Goal: Find specific page/section: Find specific page/section

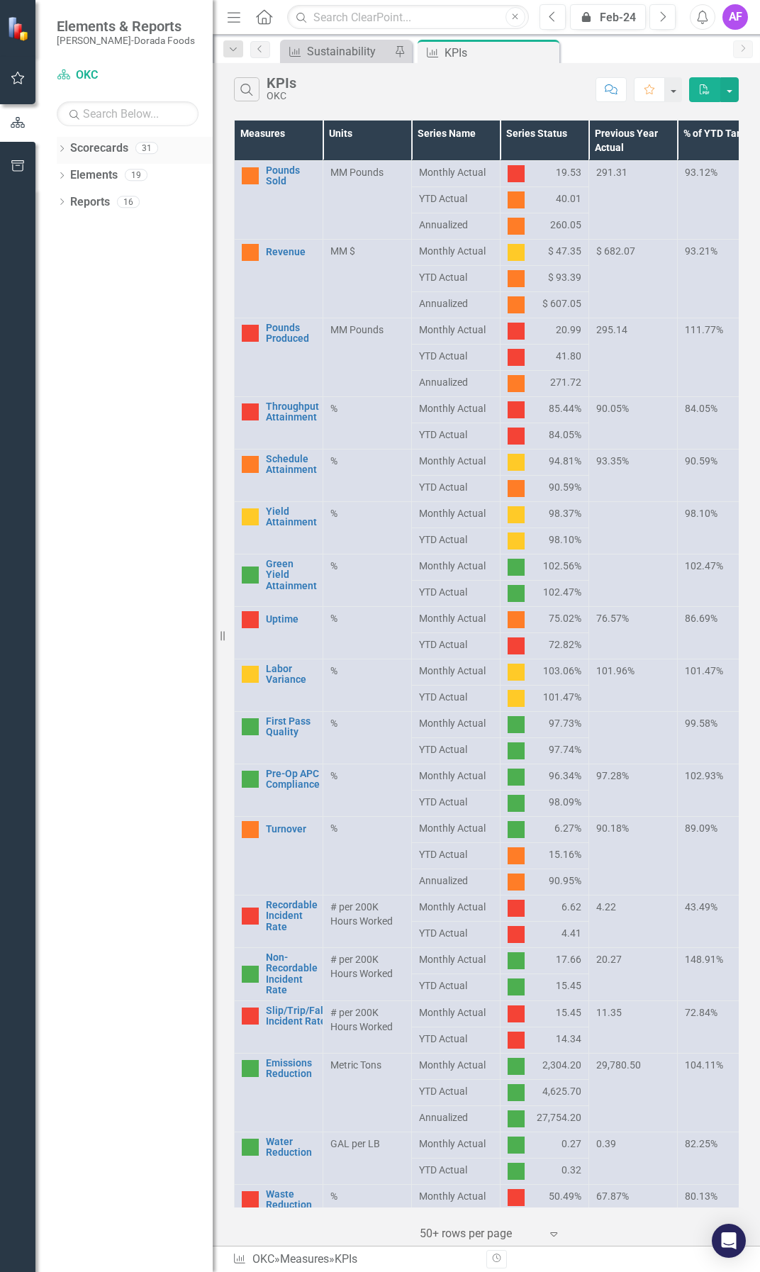
click at [59, 150] on icon "Dropdown" at bounding box center [62, 150] width 10 height 8
click at [148, 473] on link "[PERSON_NAME] Business Unit" at bounding box center [145, 470] width 135 height 16
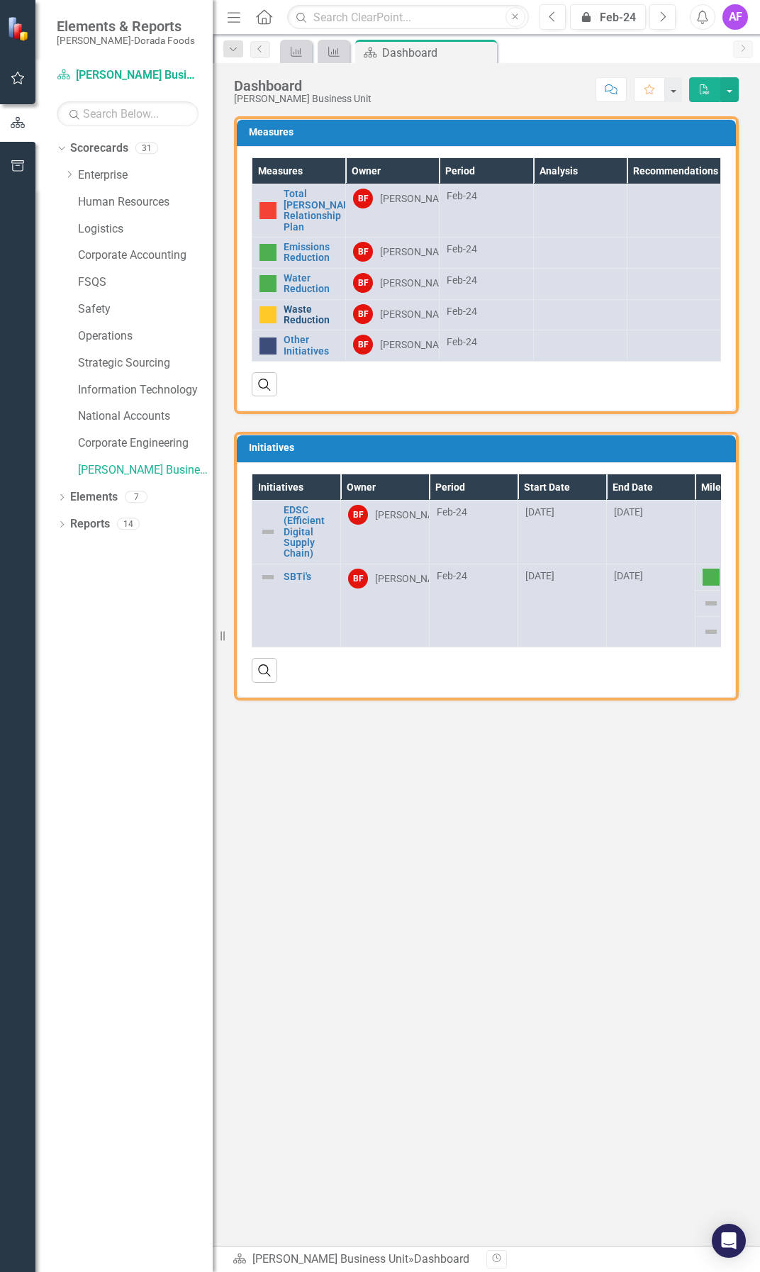
click at [291, 326] on link "Waste Reduction" at bounding box center [311, 315] width 55 height 22
click at [315, 252] on link "Emissions Reduction" at bounding box center [311, 253] width 55 height 22
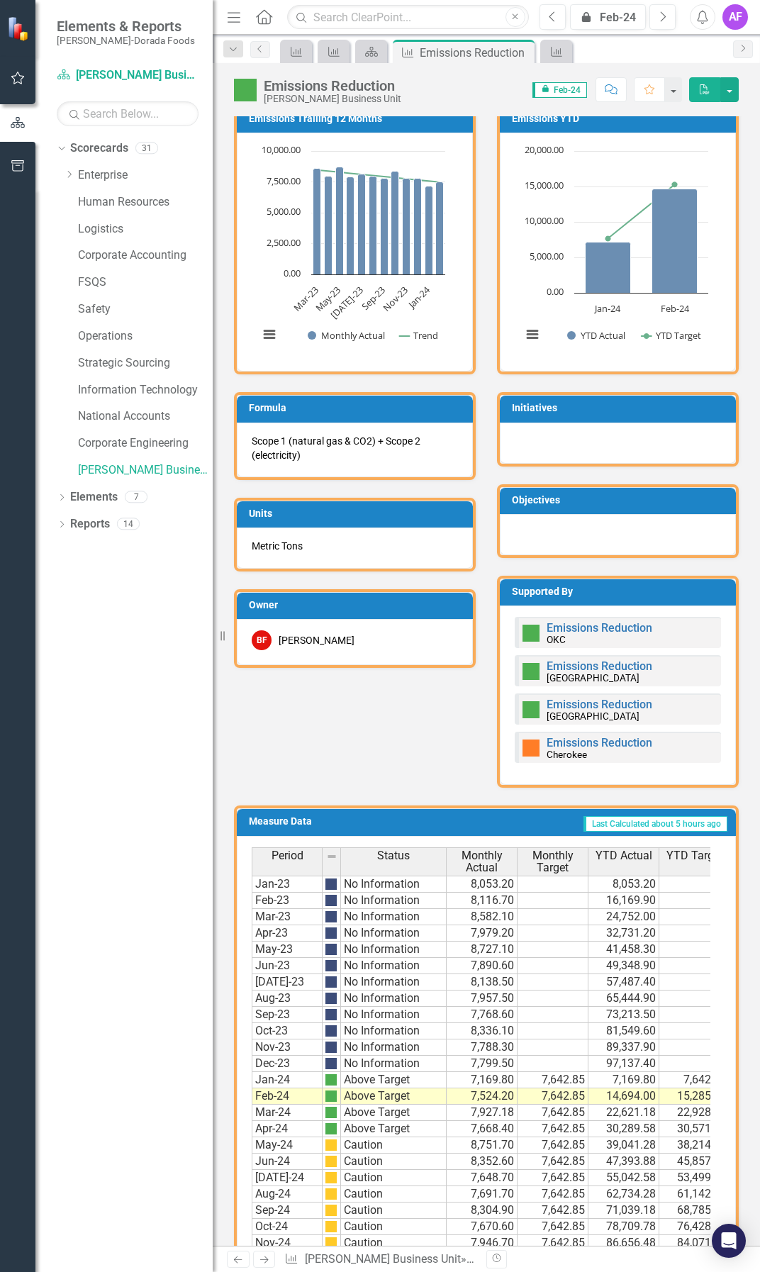
scroll to position [354, 0]
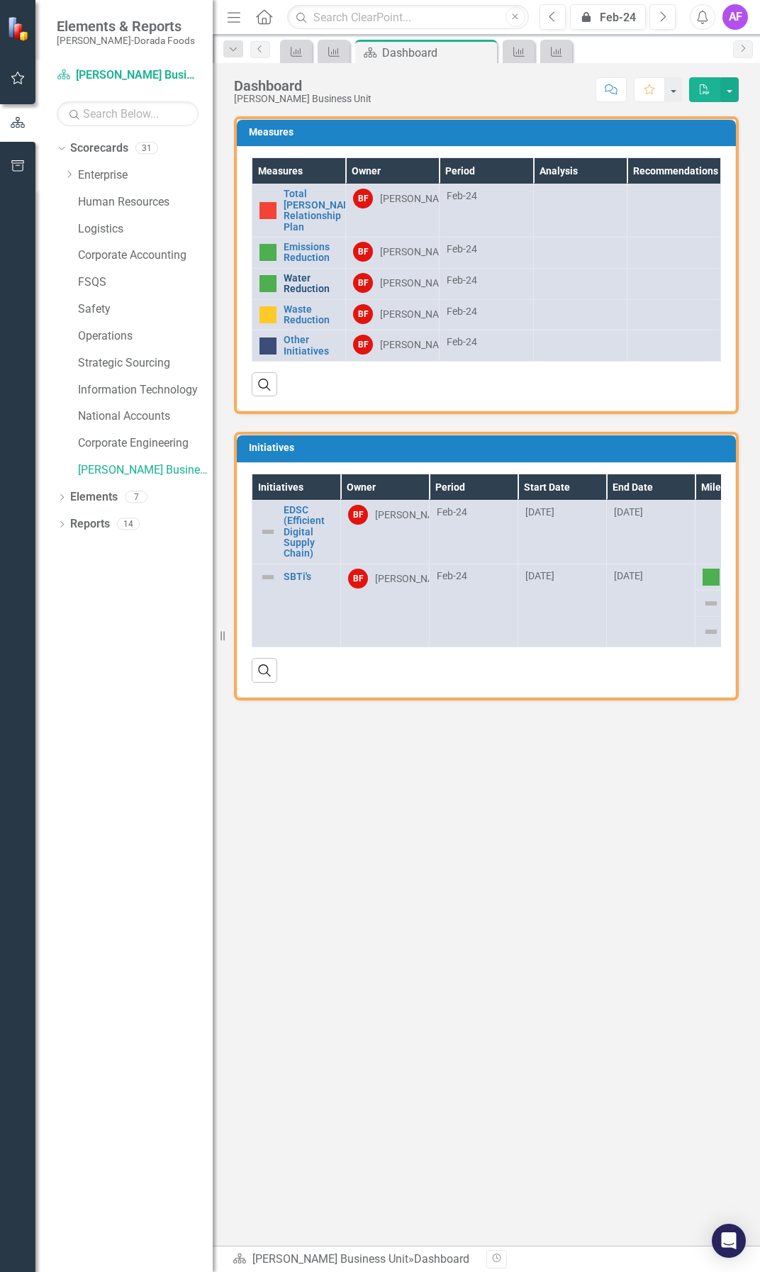
click at [306, 292] on link "Water Reduction" at bounding box center [311, 284] width 55 height 22
click at [603, 23] on div "icon.lock Feb-24" at bounding box center [608, 17] width 66 height 17
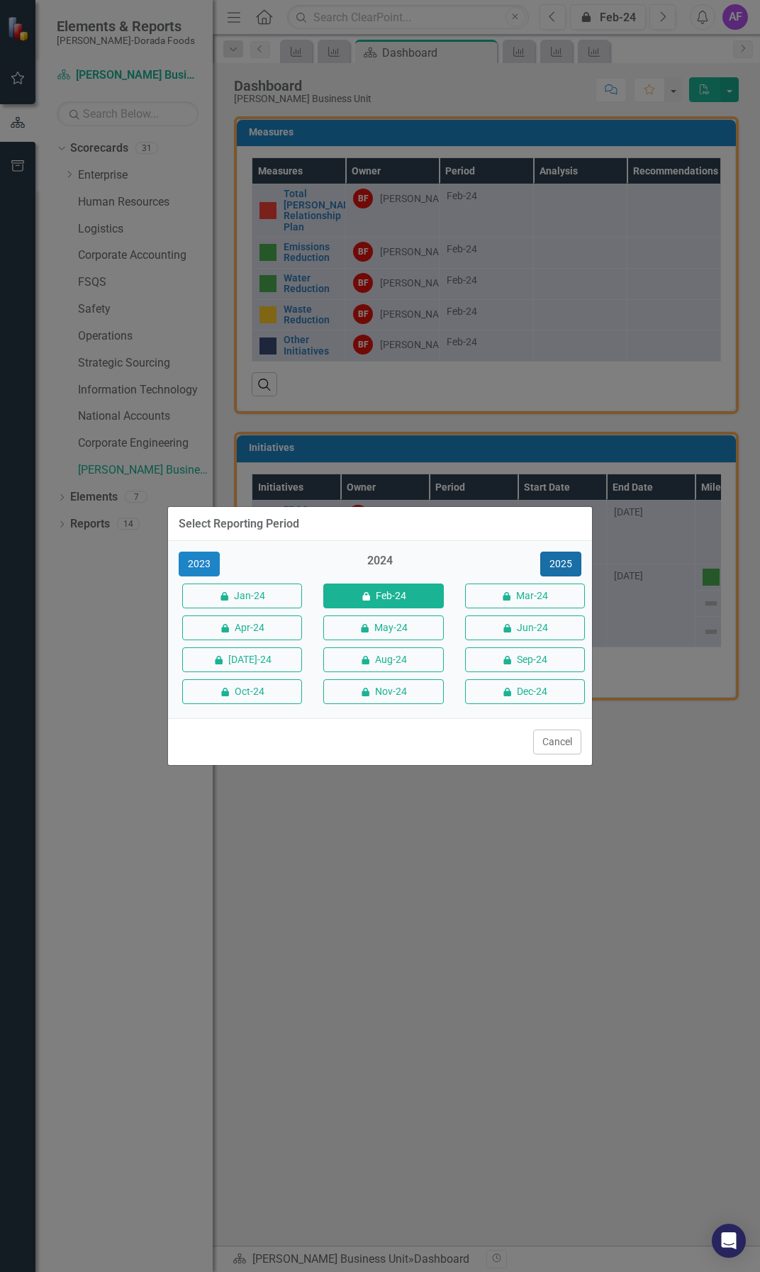
click at [565, 559] on button "2025" at bounding box center [560, 563] width 41 height 25
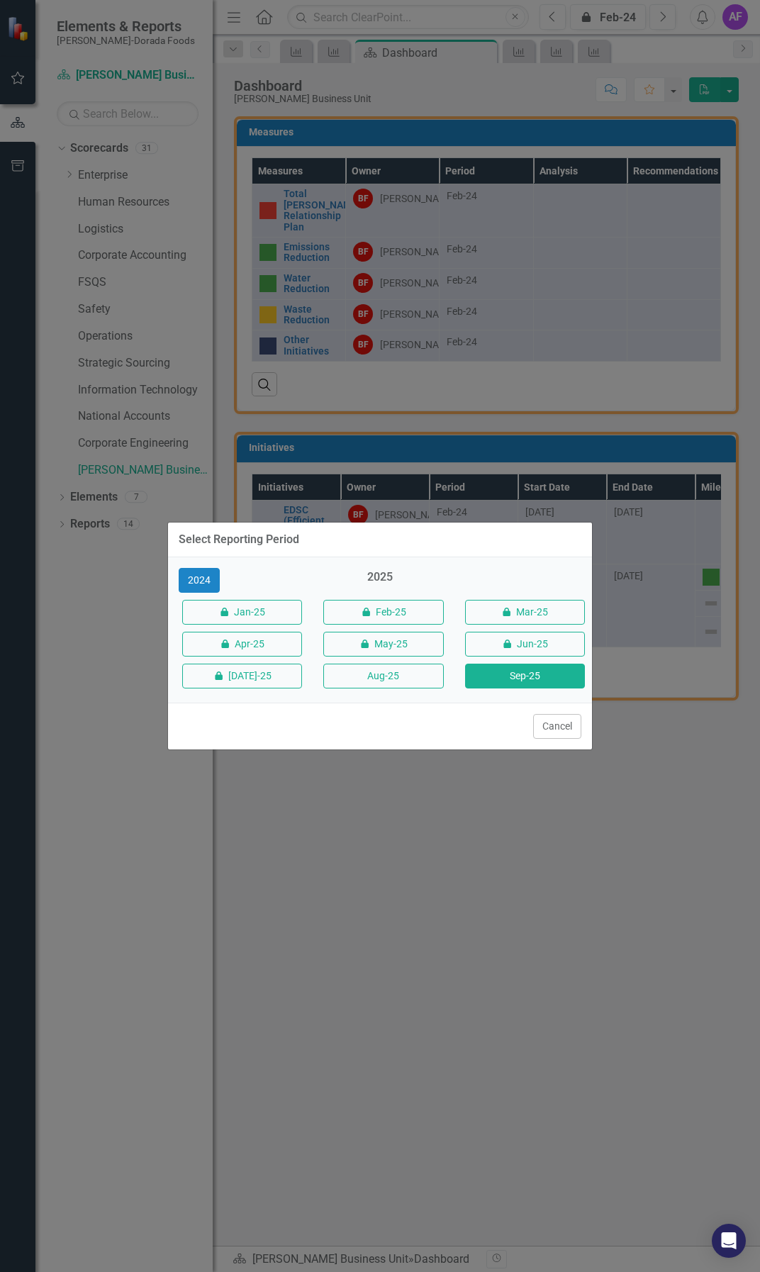
click at [507, 676] on button "Sep-25" at bounding box center [525, 675] width 120 height 25
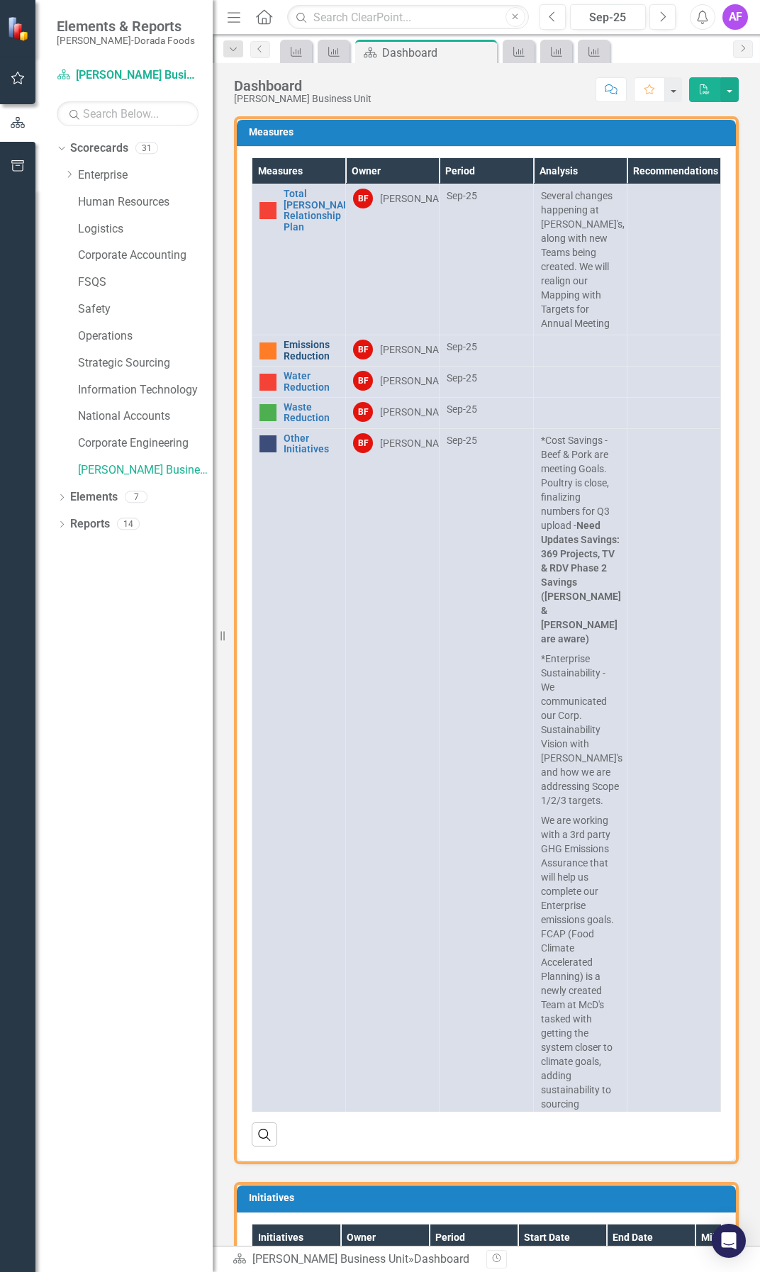
click at [318, 341] on link "Emissions Reduction" at bounding box center [311, 351] width 55 height 22
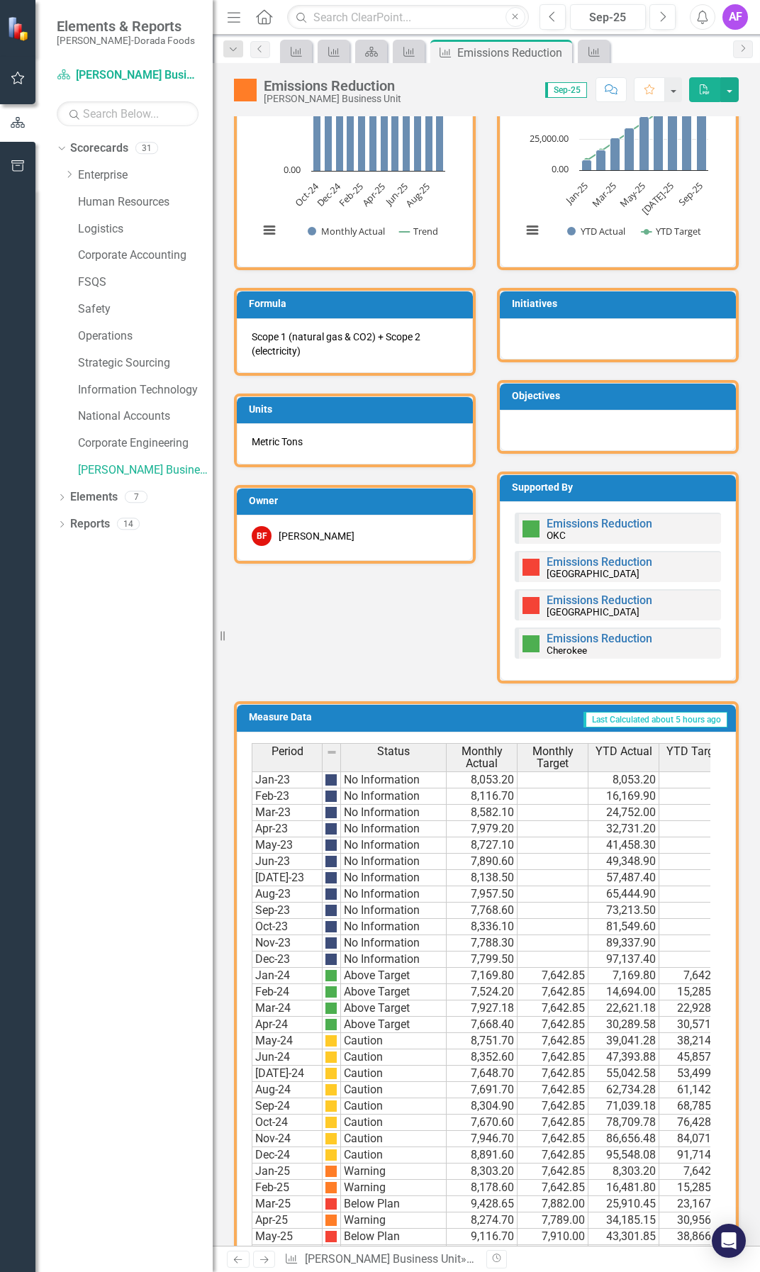
scroll to position [354, 0]
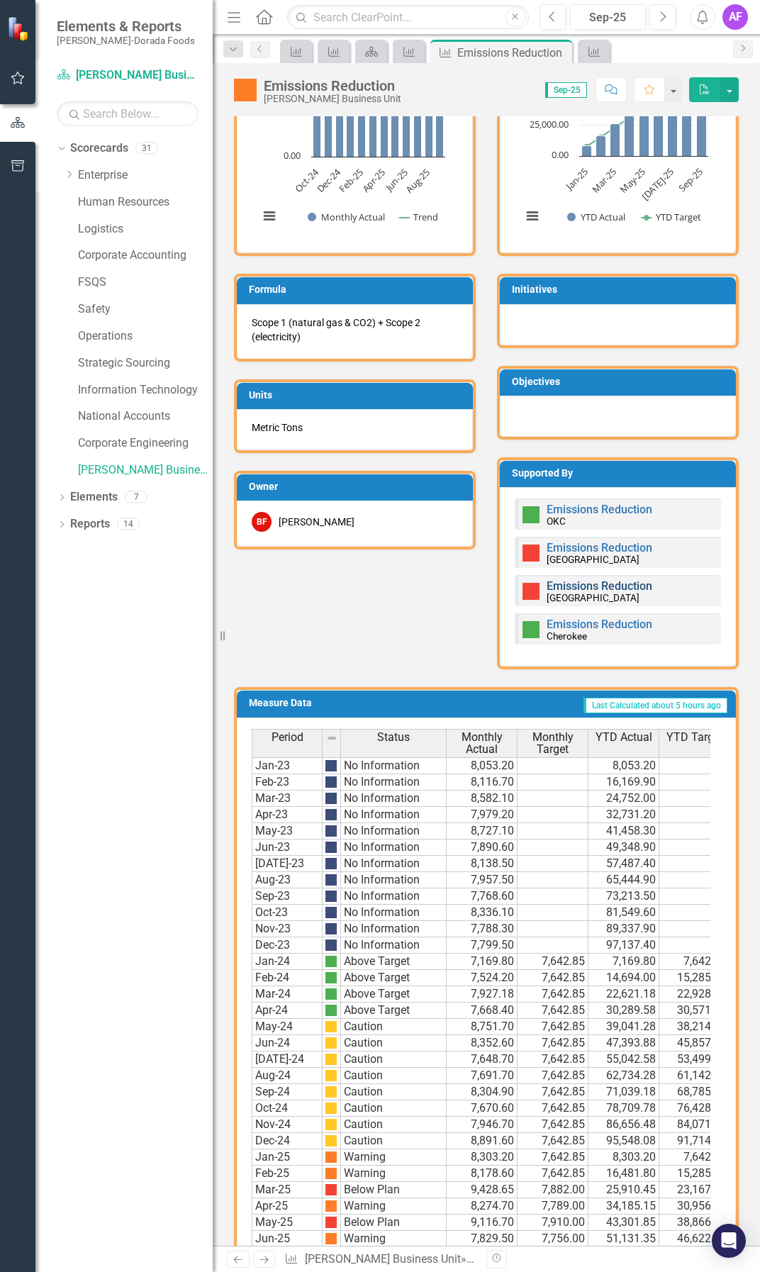
click at [590, 585] on link "Emissions Reduction" at bounding box center [599, 585] width 106 height 13
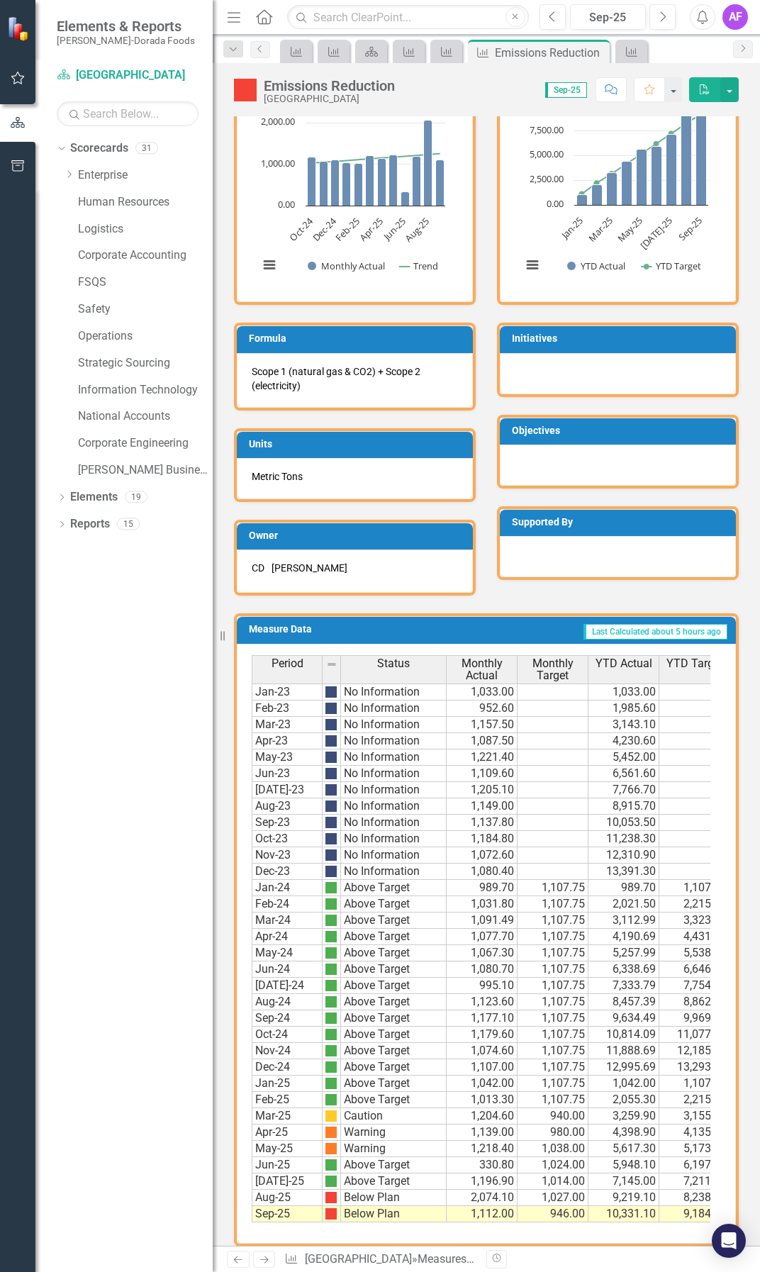
scroll to position [334, 0]
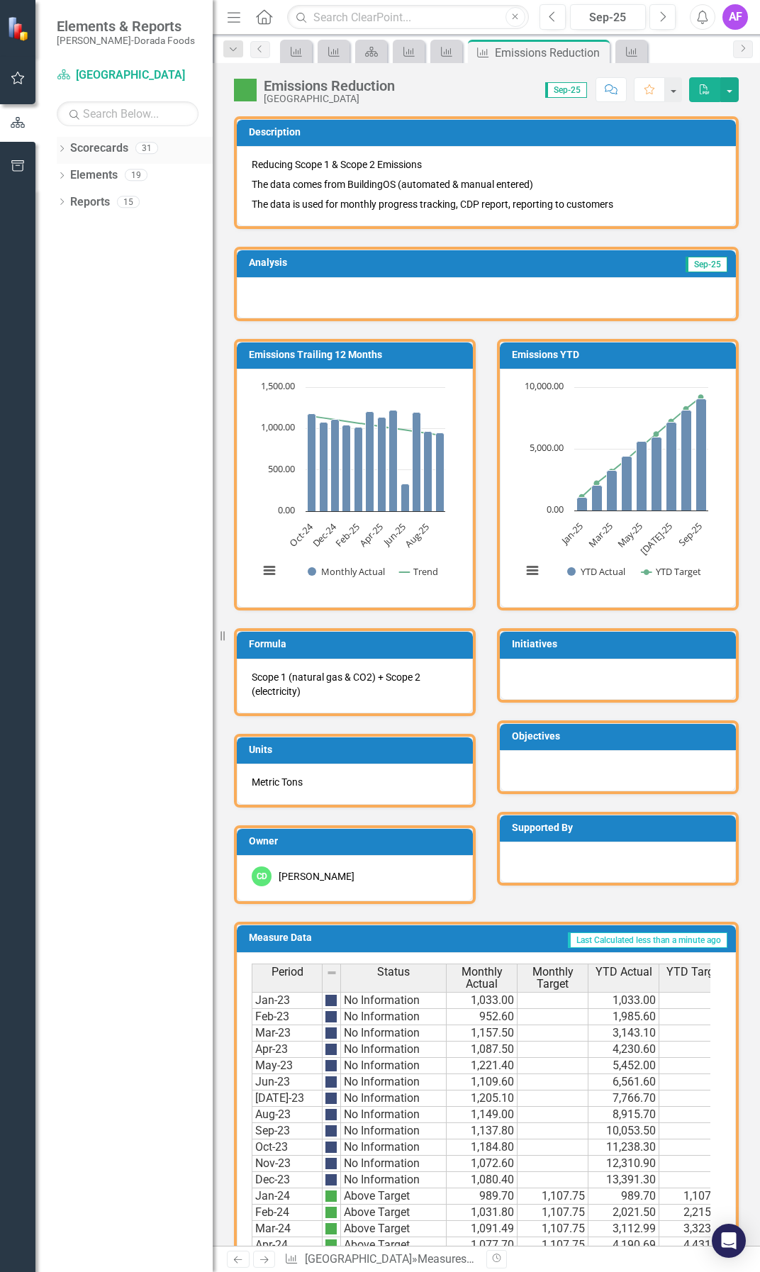
click at [59, 138] on div "Dropdown Scorecards 31" at bounding box center [135, 150] width 156 height 27
click at [61, 148] on icon "Dropdown" at bounding box center [62, 150] width 10 height 8
click at [114, 470] on link "[PERSON_NAME] Business Unit" at bounding box center [145, 470] width 135 height 16
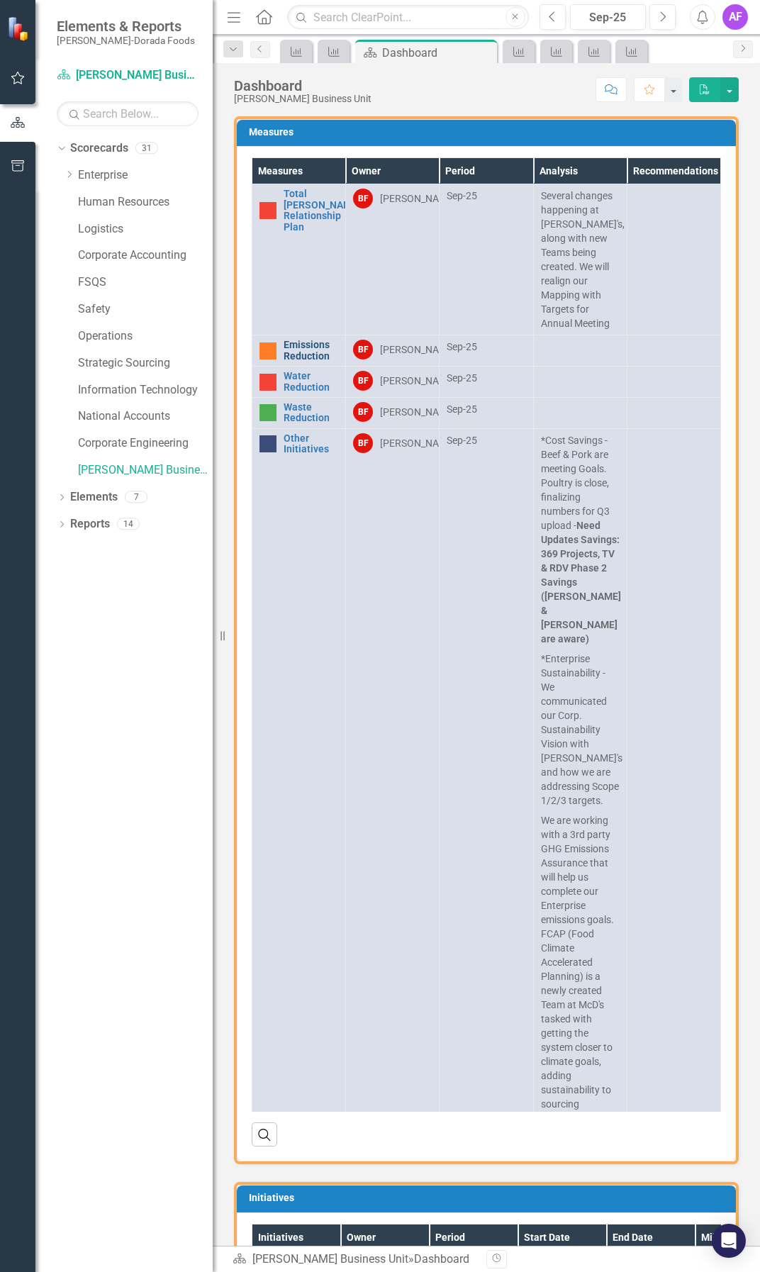
click at [322, 340] on link "Emissions Reduction" at bounding box center [311, 351] width 55 height 22
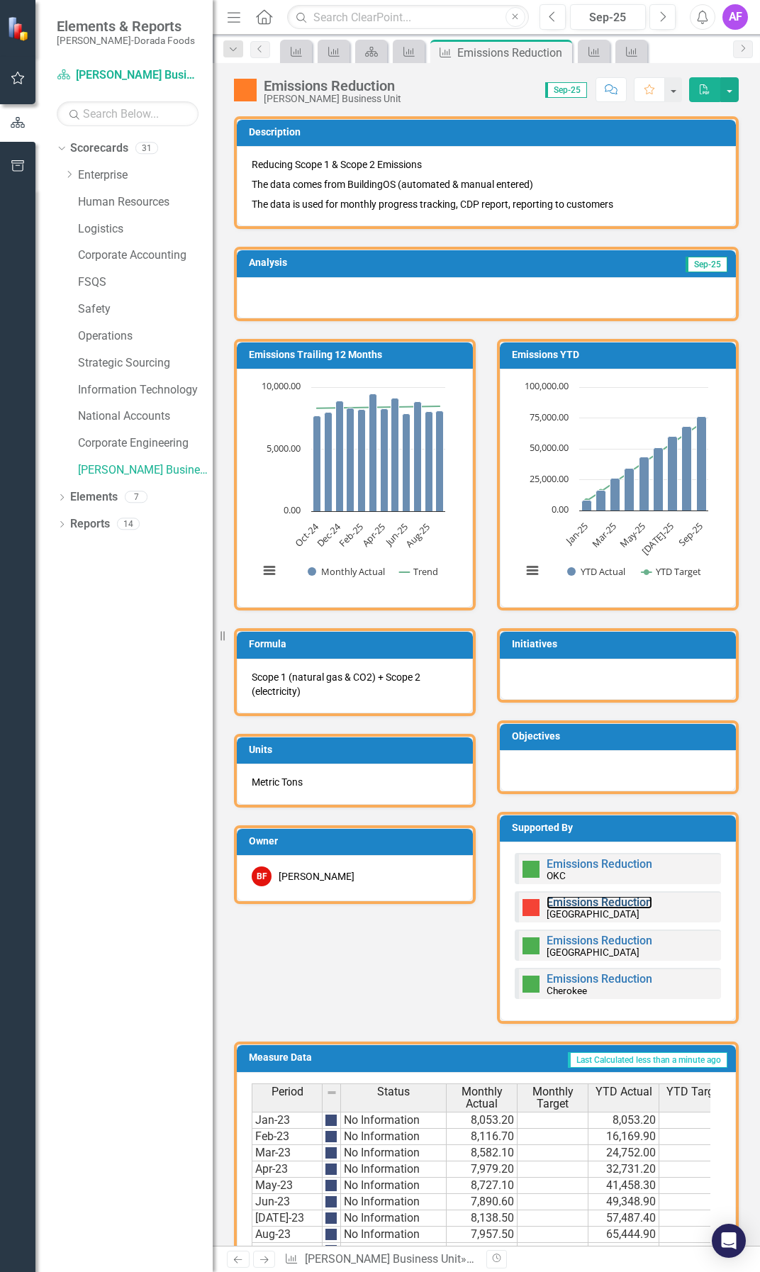
click at [580, 900] on link "Emissions Reduction" at bounding box center [599, 901] width 106 height 13
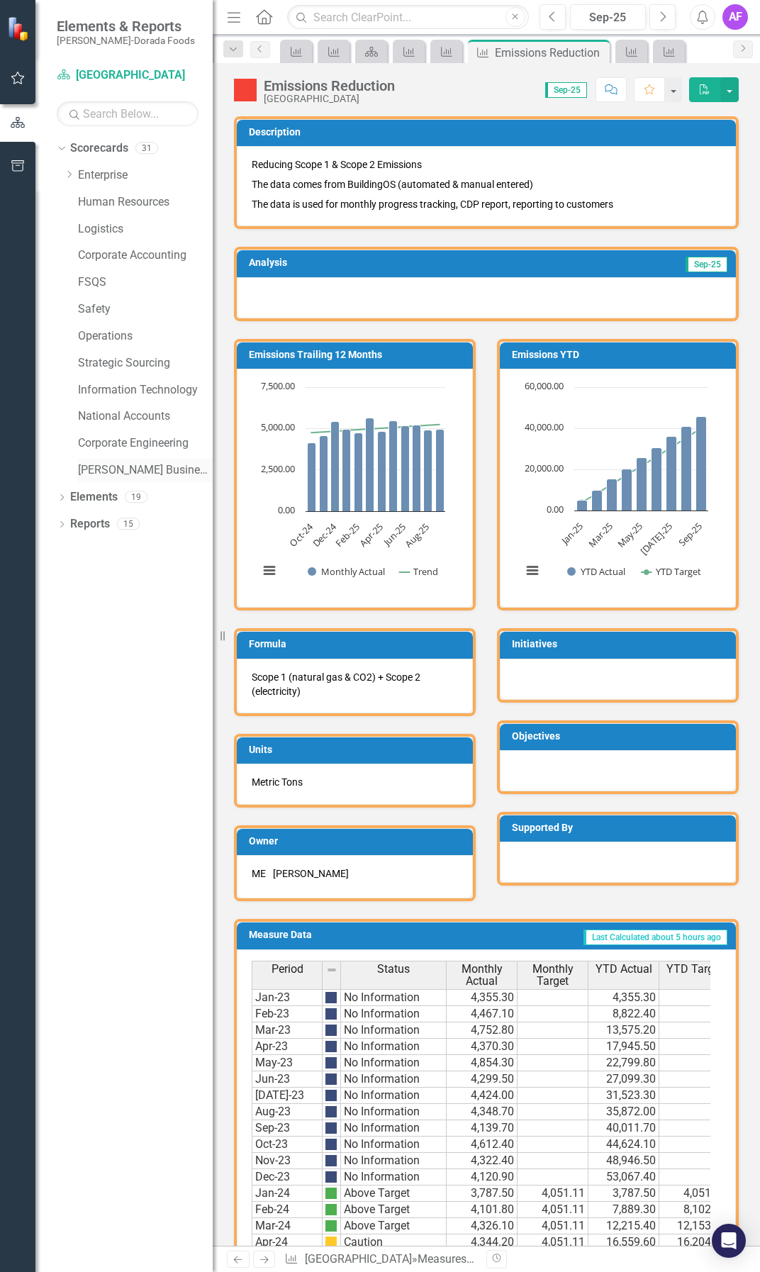
click at [128, 470] on link "[PERSON_NAME] Business Unit" at bounding box center [145, 470] width 135 height 16
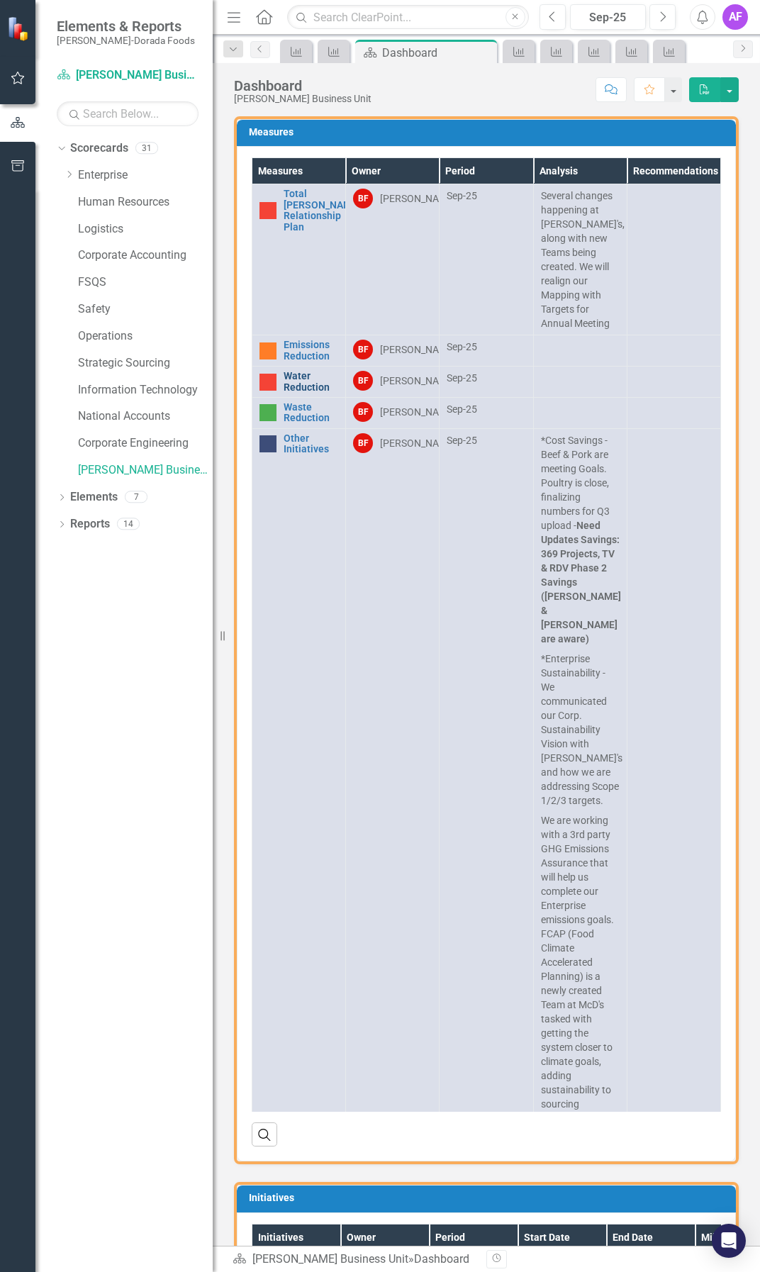
click at [317, 375] on link "Water Reduction" at bounding box center [311, 382] width 55 height 22
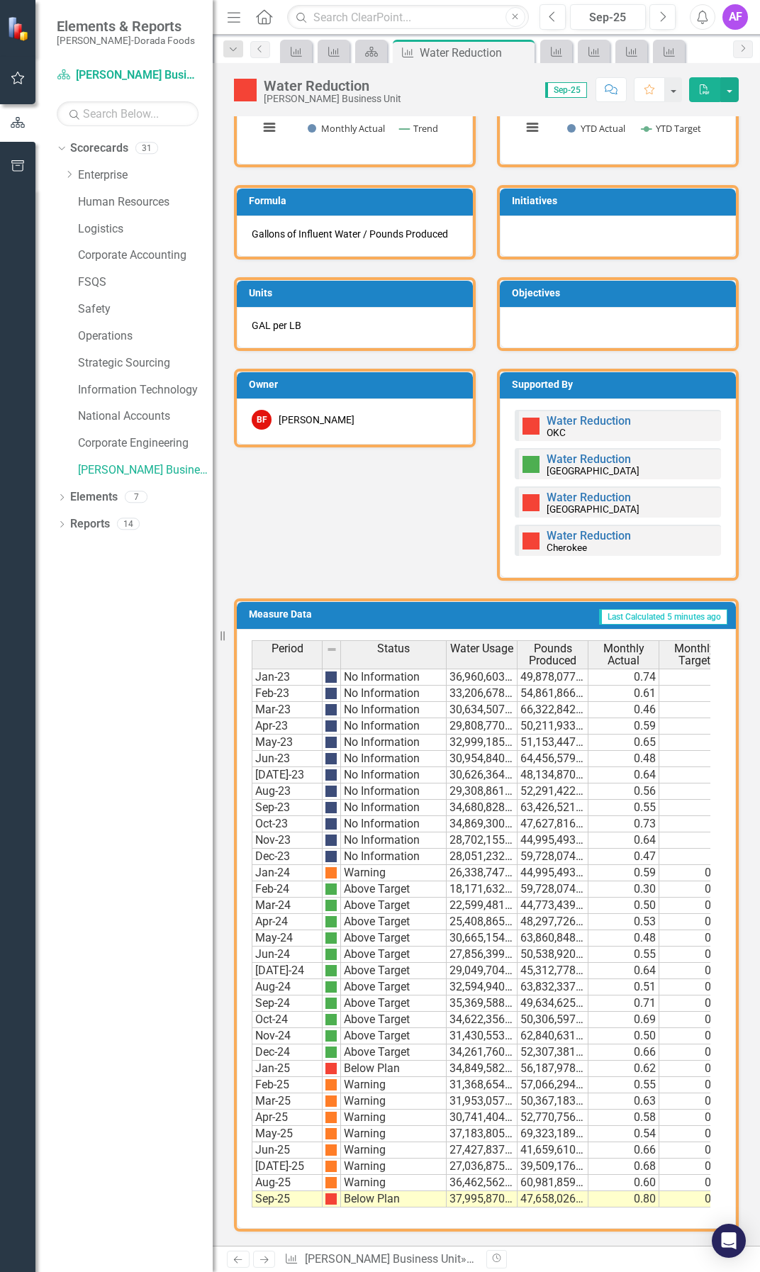
scroll to position [454, 0]
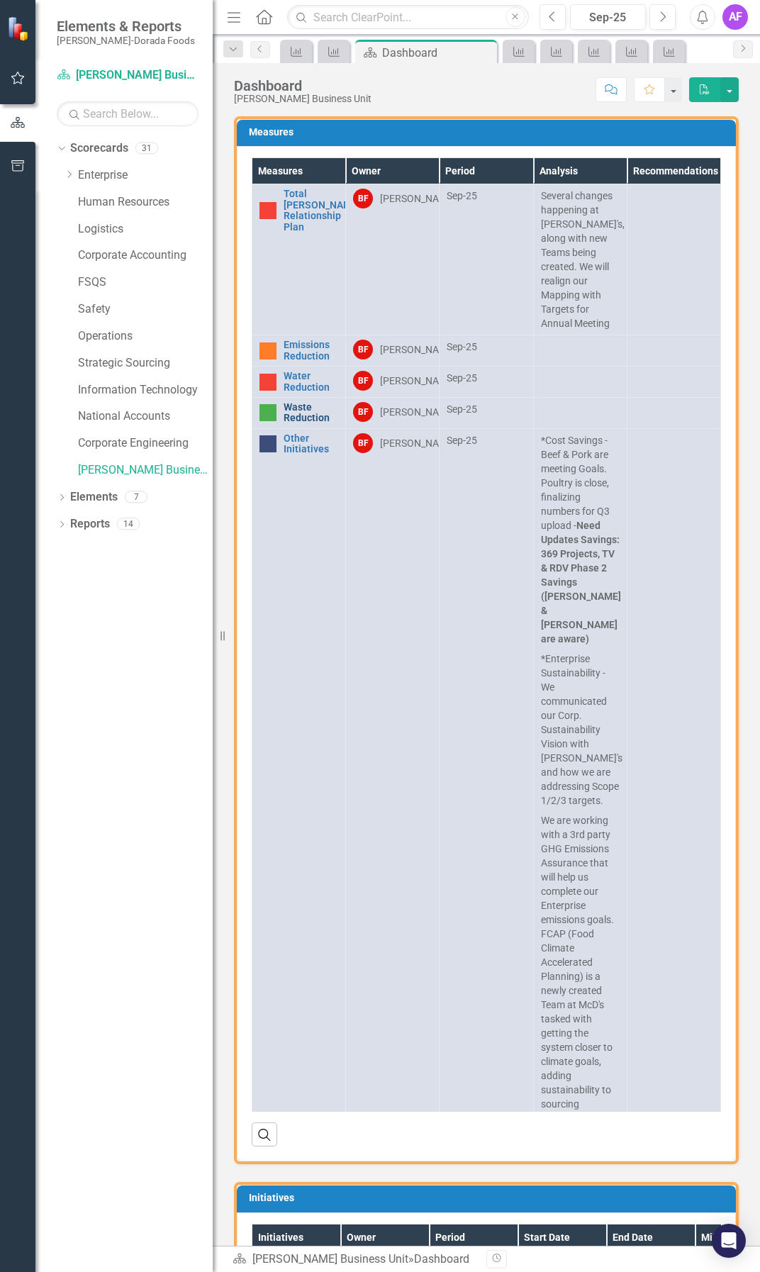
click at [302, 415] on link "Waste Reduction" at bounding box center [311, 413] width 55 height 22
